Goal: Information Seeking & Learning: Understand process/instructions

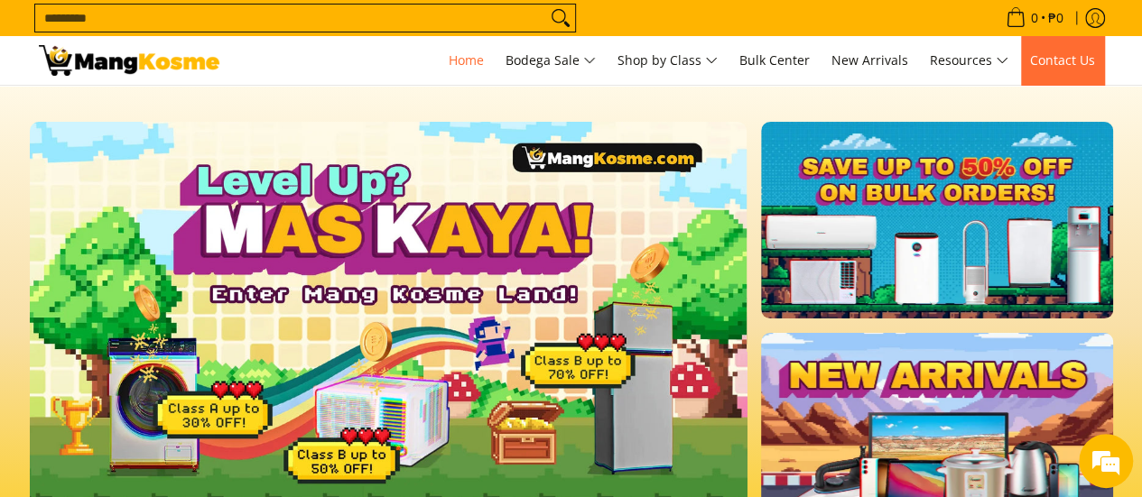
click at [1093, 56] on span "Contact Us" at bounding box center [1062, 59] width 65 height 17
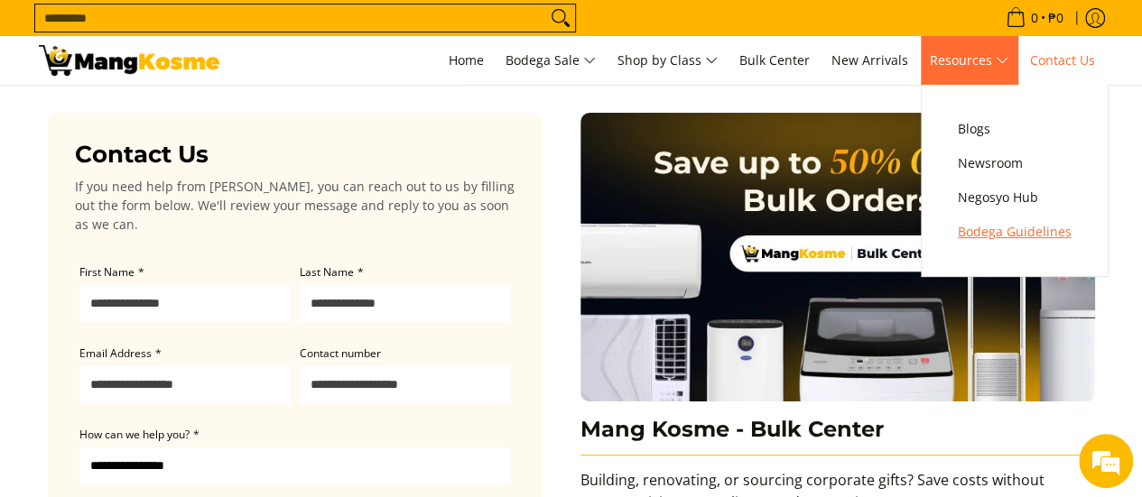
click at [967, 233] on span "Bodega Guidelines" at bounding box center [1014, 232] width 114 height 23
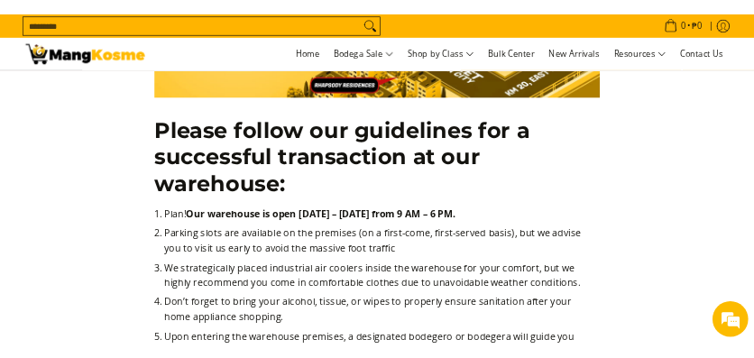
scroll to position [451, 0]
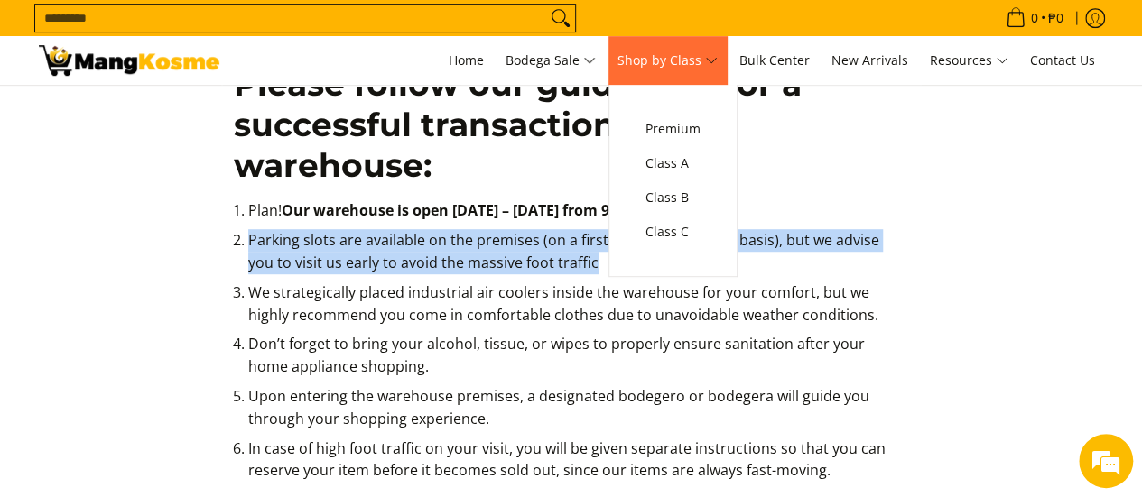
drag, startPoint x: 249, startPoint y: 247, endPoint x: 624, endPoint y: 83, distance: 408.9
click at [641, 263] on li "Parking slots are available on the premises (on a first-come, first-served basi…" at bounding box center [578, 255] width 660 height 52
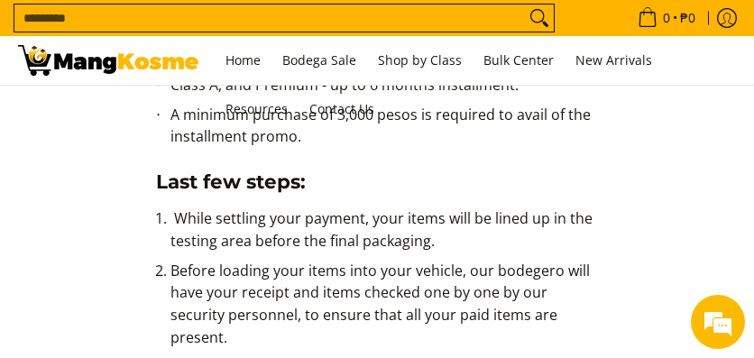
scroll to position [1263, 0]
